Goal: Communication & Community: Answer question/provide support

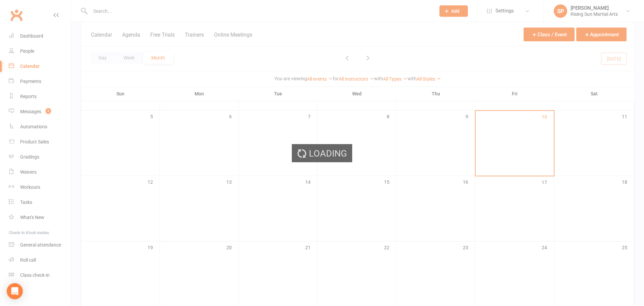
scroll to position [98, 0]
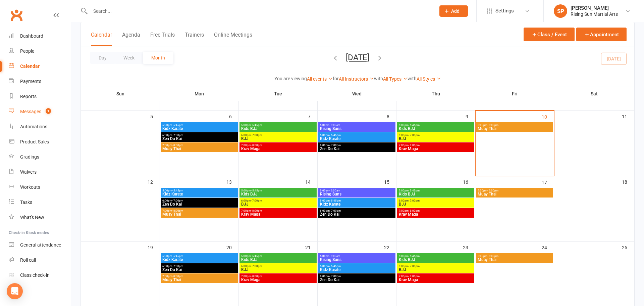
click at [32, 118] on link "Messages 1" at bounding box center [40, 111] width 62 height 15
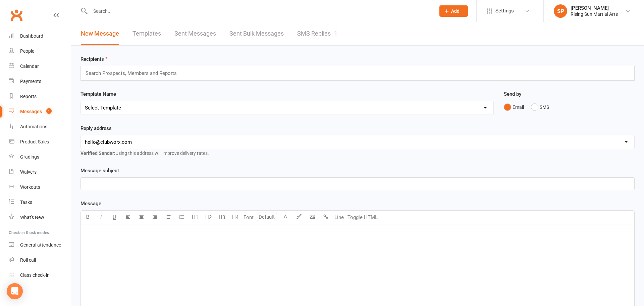
click at [313, 34] on link "SMS Replies 1" at bounding box center [317, 33] width 40 height 23
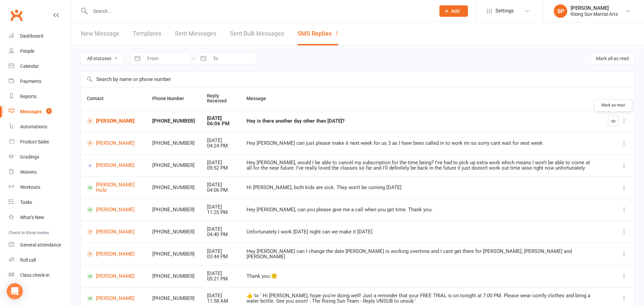
click at [613, 126] on button "button" at bounding box center [613, 120] width 11 height 11
click at [108, 117] on td "[PERSON_NAME]" at bounding box center [114, 121] width 66 height 22
click at [110, 120] on link "[PERSON_NAME]" at bounding box center [114, 121] width 54 height 6
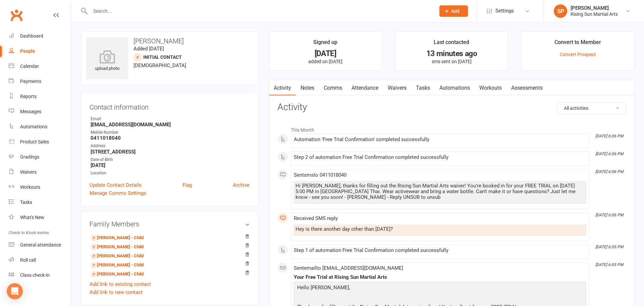
click at [332, 91] on link "Comms" at bounding box center [333, 87] width 28 height 15
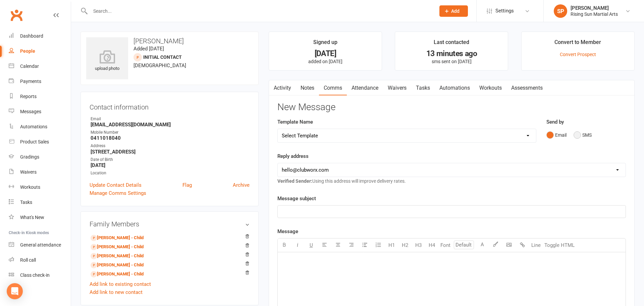
click at [586, 136] on button "SMS" at bounding box center [583, 134] width 18 height 13
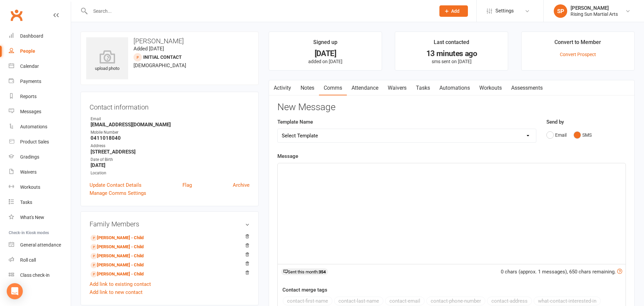
click at [335, 171] on p "﻿" at bounding box center [452, 169] width 340 height 8
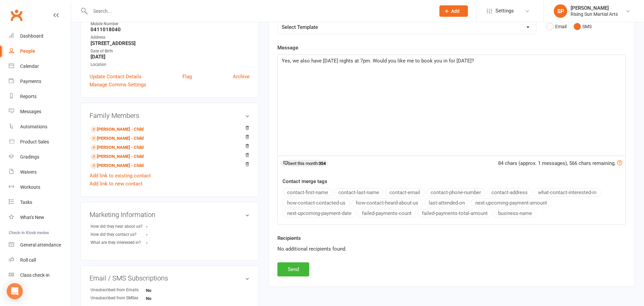
scroll to position [240, 0]
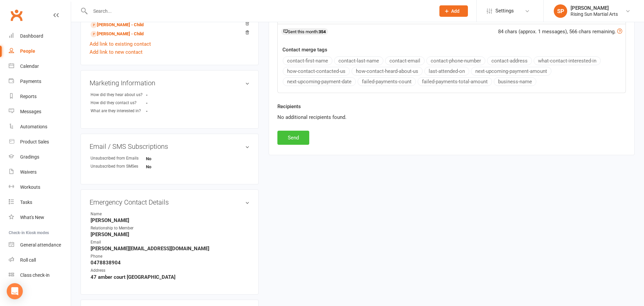
click at [298, 137] on button "Send" at bounding box center [293, 138] width 32 height 14
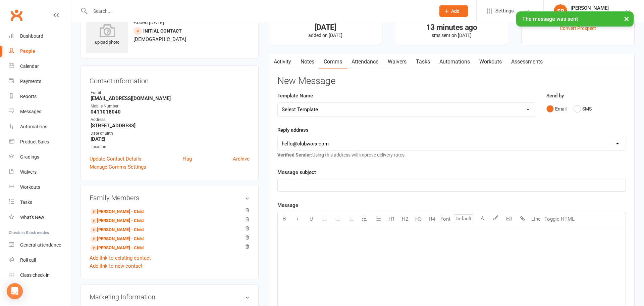
scroll to position [0, 0]
